Goal: Task Accomplishment & Management: Use online tool/utility

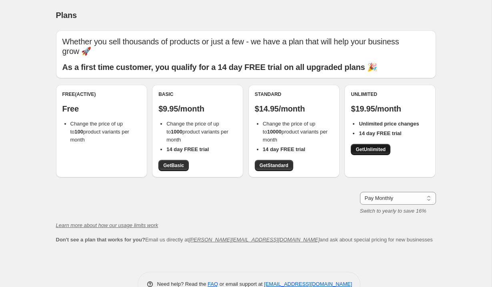
click at [377, 146] on span "Get Unlimited" at bounding box center [370, 149] width 30 height 6
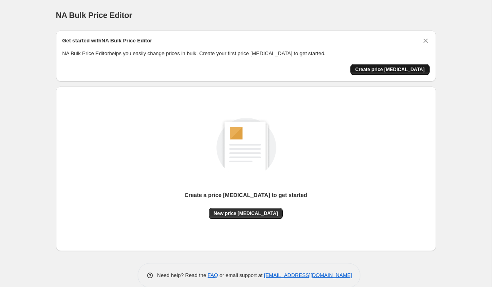
click at [383, 70] on span "Create price [MEDICAL_DATA]" at bounding box center [390, 69] width 70 height 6
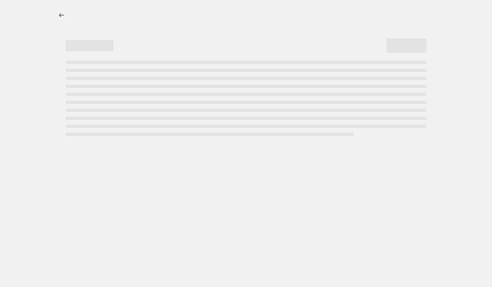
select select "percentage"
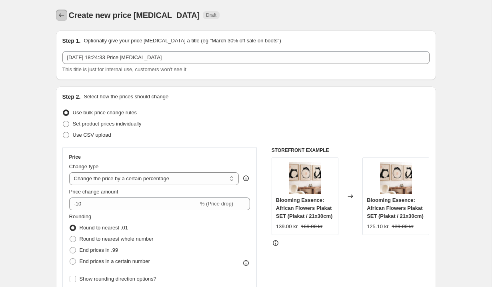
click at [61, 17] on icon "Price change jobs" at bounding box center [62, 15] width 8 height 8
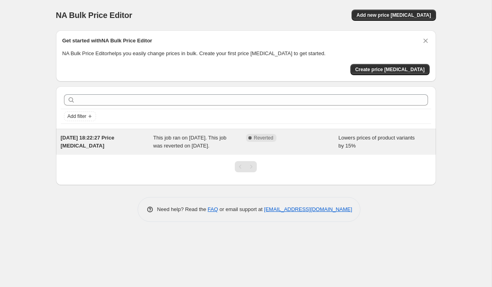
click at [325, 150] on div "Complete Reverted" at bounding box center [292, 142] width 93 height 16
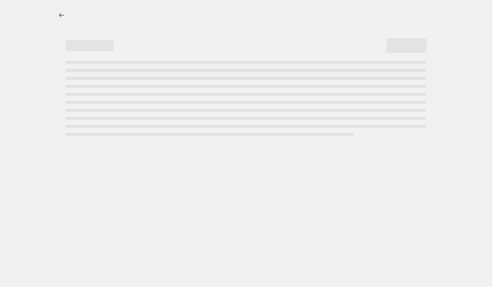
select select "percentage"
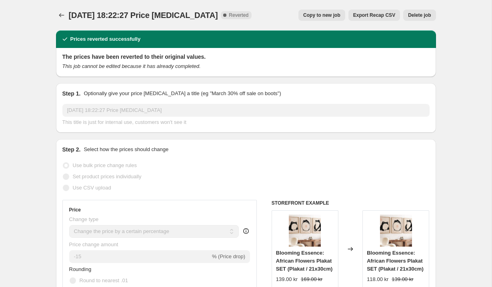
click at [330, 17] on span "Copy to new job" at bounding box center [321, 15] width 37 height 6
select select "percentage"
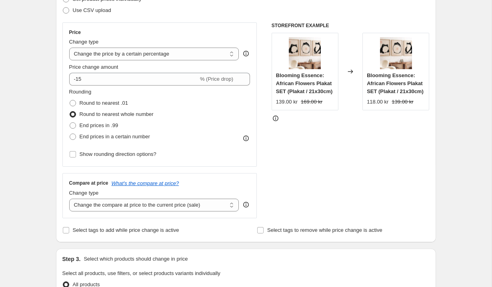
scroll to position [133, 0]
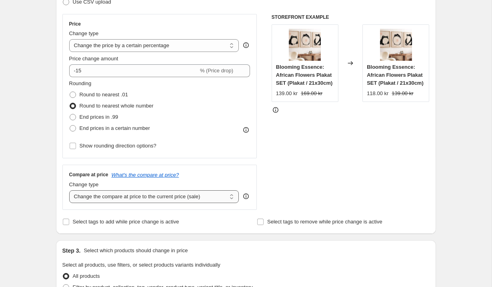
click at [191, 194] on select "Change the compare at price to the current price (sale) Change the compare at p…" at bounding box center [154, 196] width 170 height 13
select select "no_change"
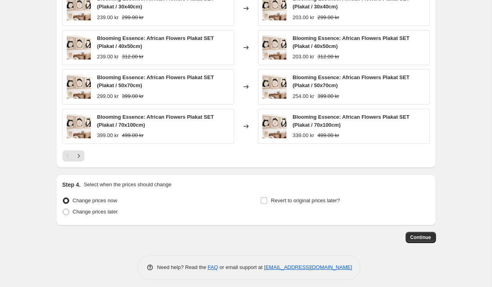
scroll to position [525, 0]
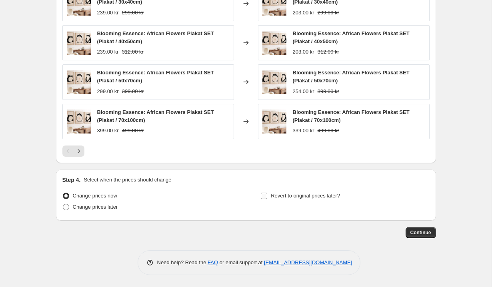
click at [283, 197] on span "Revert to original prices later?" at bounding box center [305, 196] width 69 height 6
click at [267, 197] on input "Revert to original prices later?" at bounding box center [264, 196] width 6 height 6
checkbox input "true"
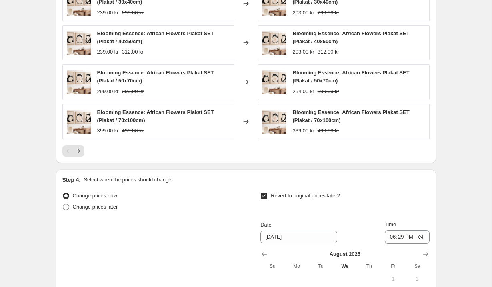
scroll to position [625, 0]
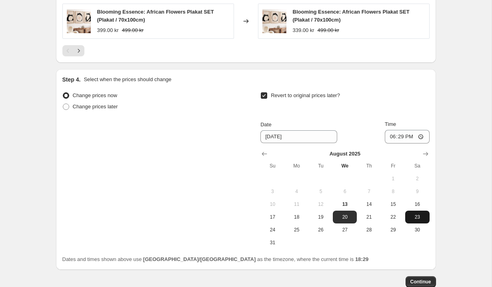
click at [416, 215] on span "23" at bounding box center [417, 217] width 18 height 6
type input "[DATE]"
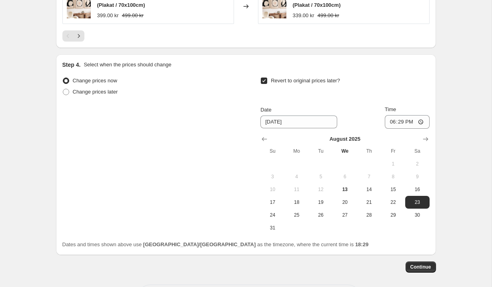
scroll to position [674, 0]
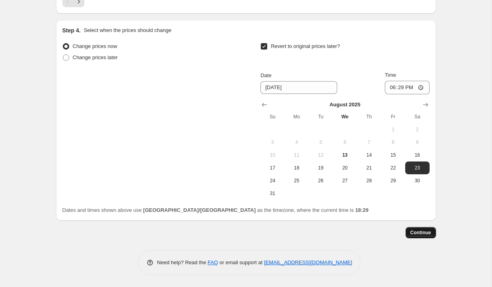
click at [417, 230] on span "Continue" at bounding box center [420, 232] width 21 height 6
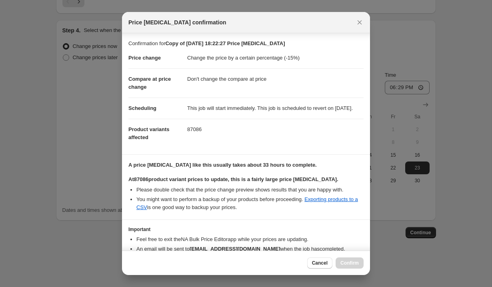
scroll to position [52, 0]
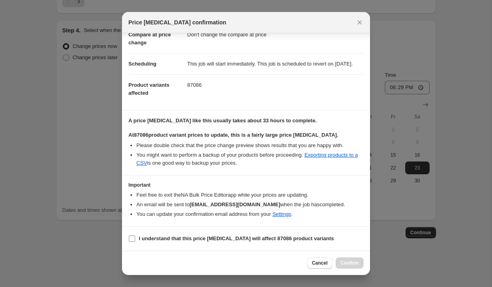
click at [244, 242] on span "I understand that this price [MEDICAL_DATA] will affect 87086 product variants" at bounding box center [236, 239] width 195 height 8
click at [135, 242] on input "I understand that this price [MEDICAL_DATA] will affect 87086 product variants" at bounding box center [132, 238] width 6 height 6
checkbox input "true"
click at [346, 261] on span "Confirm" at bounding box center [349, 263] width 18 height 6
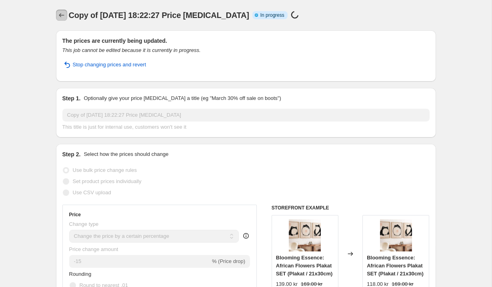
click at [61, 15] on icon "Price change jobs" at bounding box center [61, 15] width 5 height 4
